Goal: Find specific page/section: Find specific page/section

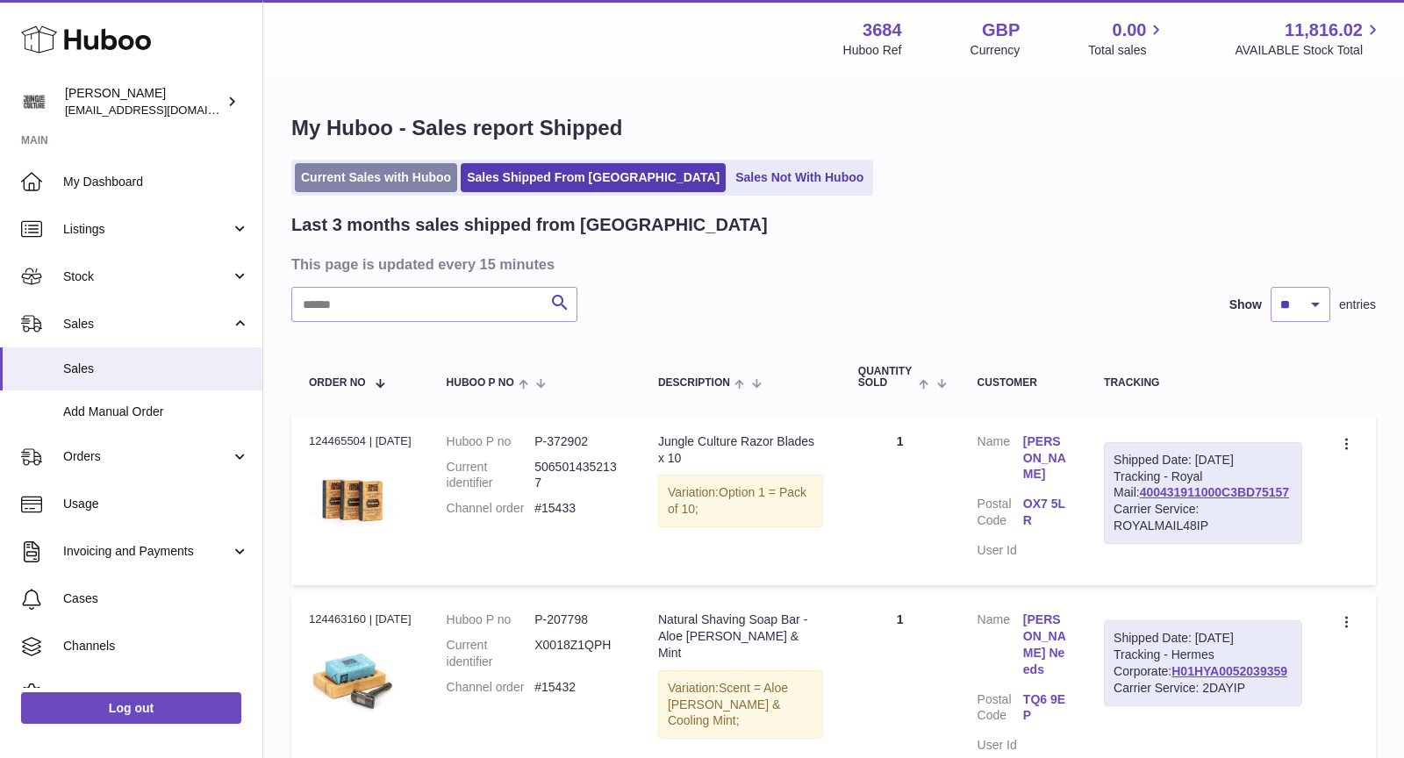
click at [342, 180] on link "Current Sales with Huboo" at bounding box center [376, 177] width 162 height 29
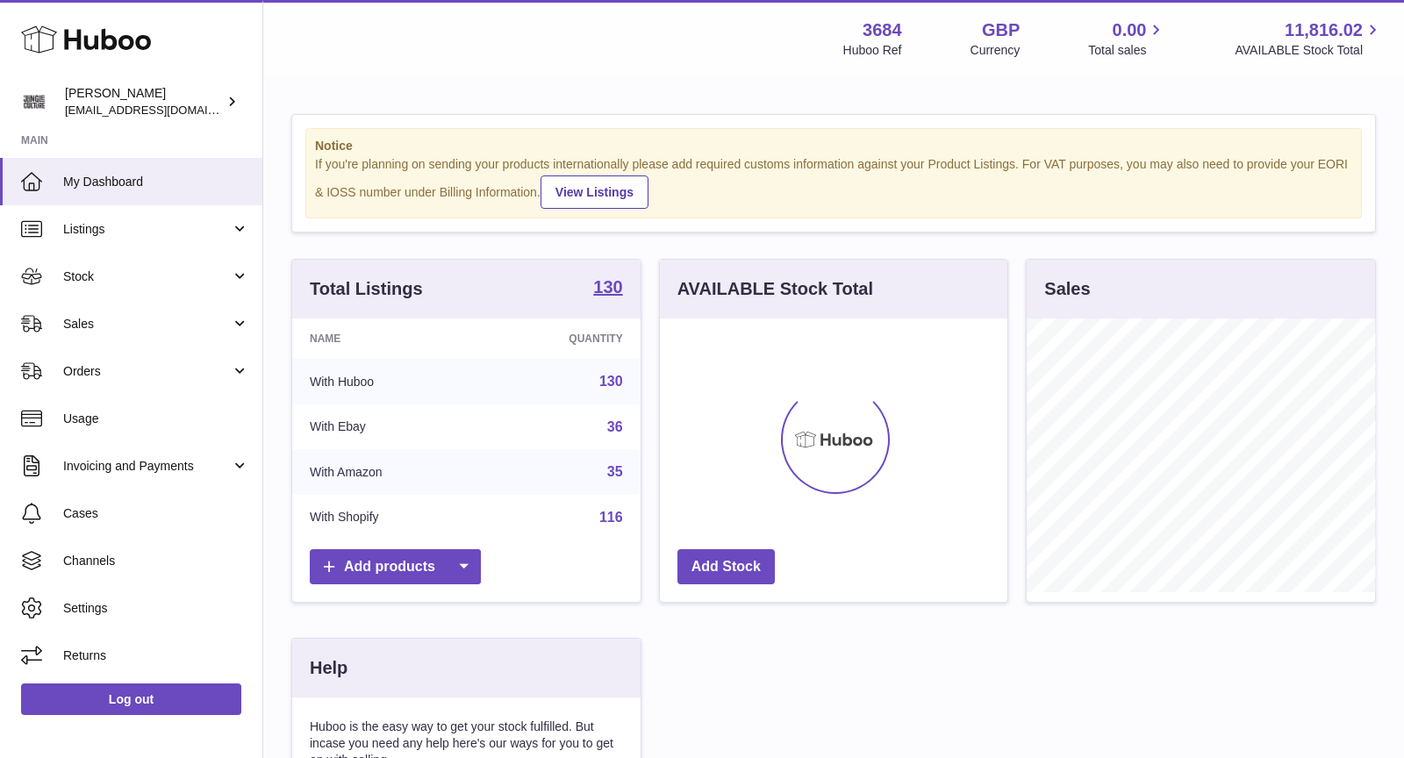
scroll to position [273, 348]
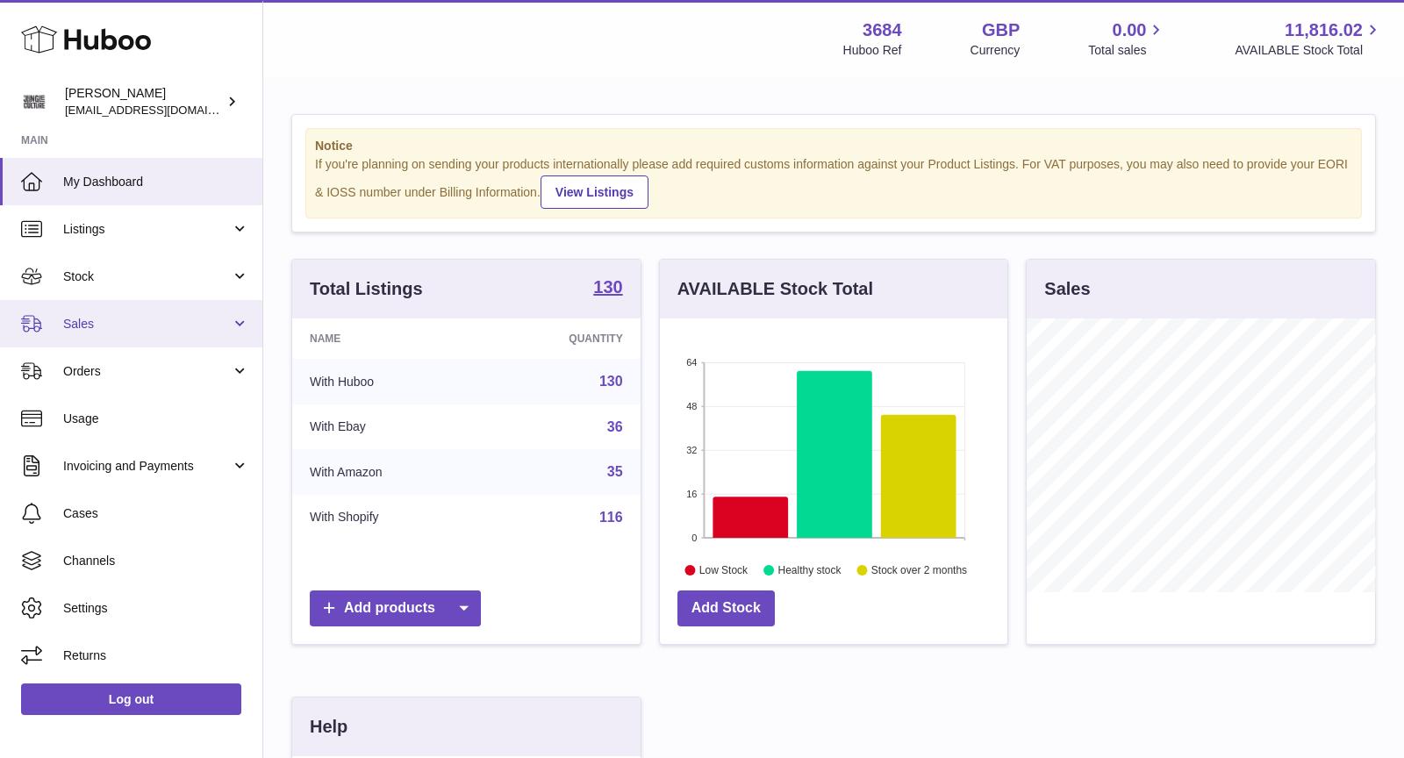
click at [136, 338] on link "Sales" at bounding box center [131, 323] width 262 height 47
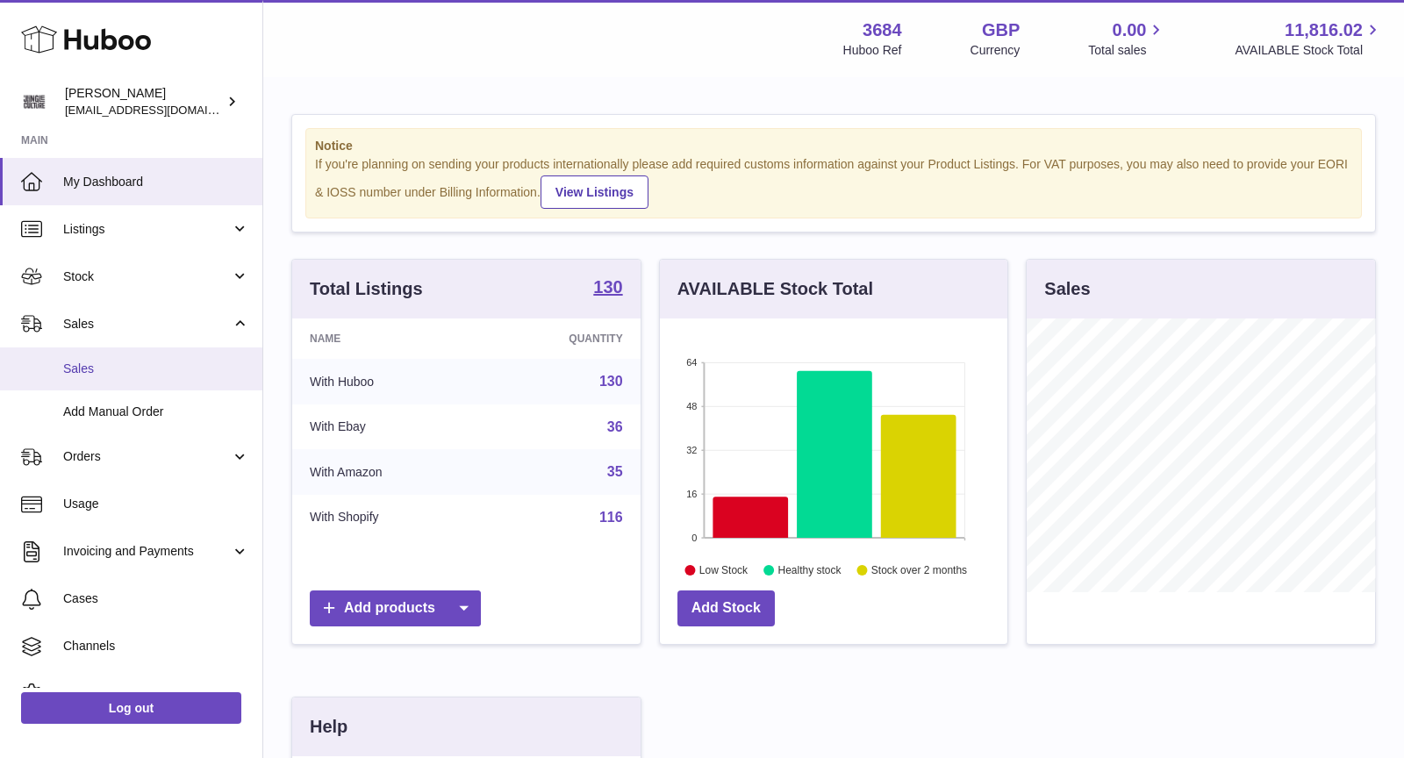
click at [120, 370] on span "Sales" at bounding box center [156, 369] width 186 height 17
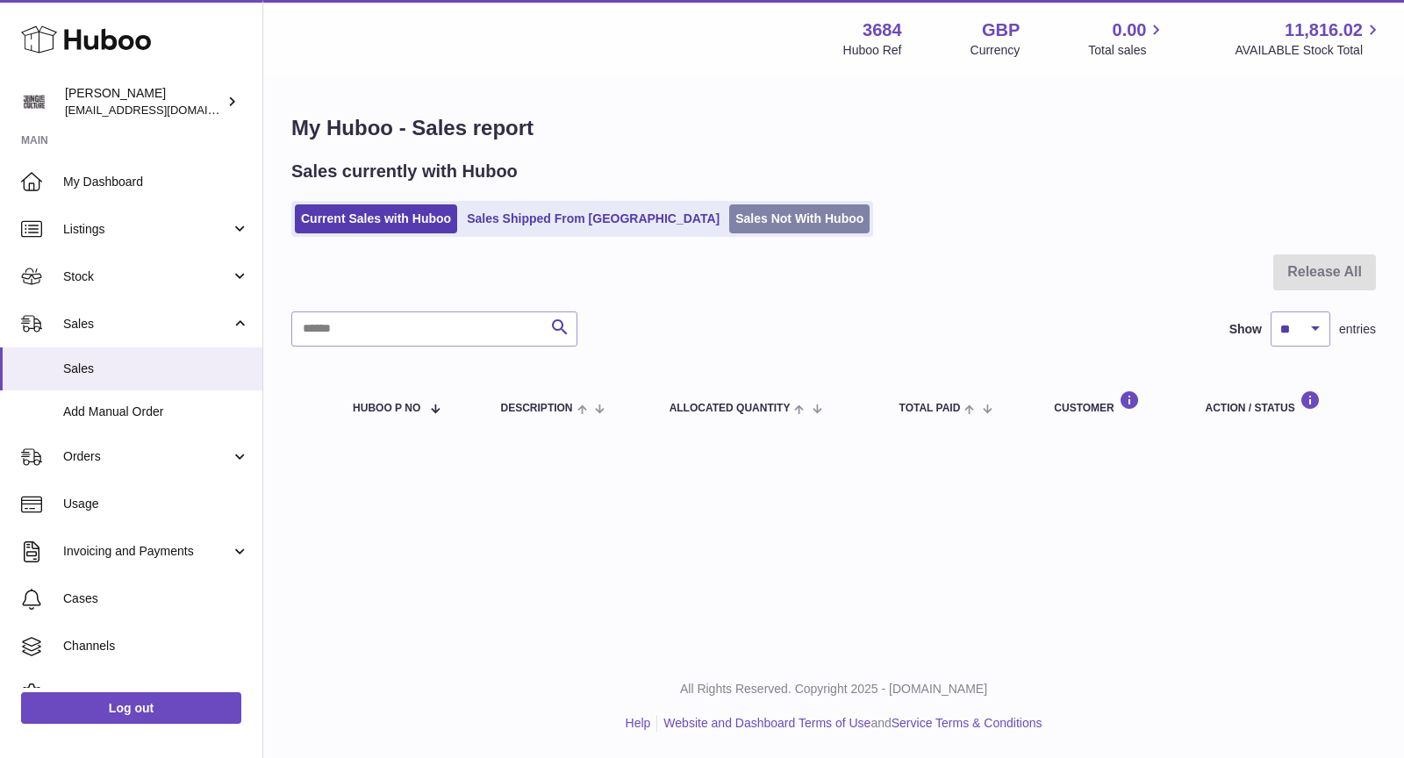
click at [729, 227] on link "Sales Not With Huboo" at bounding box center [799, 218] width 140 height 29
